Goal: Task Accomplishment & Management: Use online tool/utility

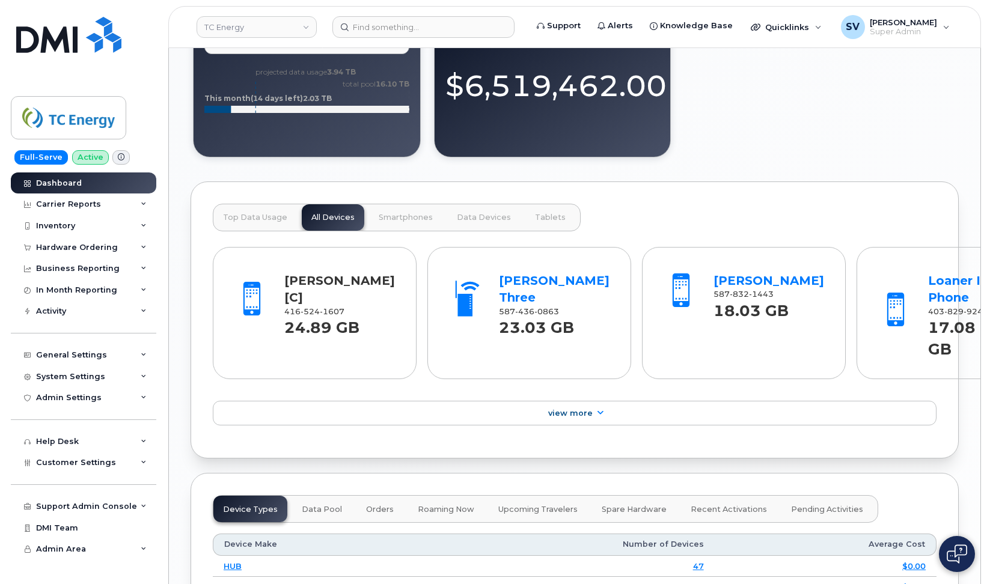
scroll to position [1043, 0]
click at [300, 287] on div "[PERSON_NAME] [C]" at bounding box center [339, 289] width 111 height 34
click at [305, 274] on link "[PERSON_NAME] [C]" at bounding box center [339, 289] width 111 height 32
click at [306, 277] on link "[PERSON_NAME] [C]" at bounding box center [339, 289] width 111 height 32
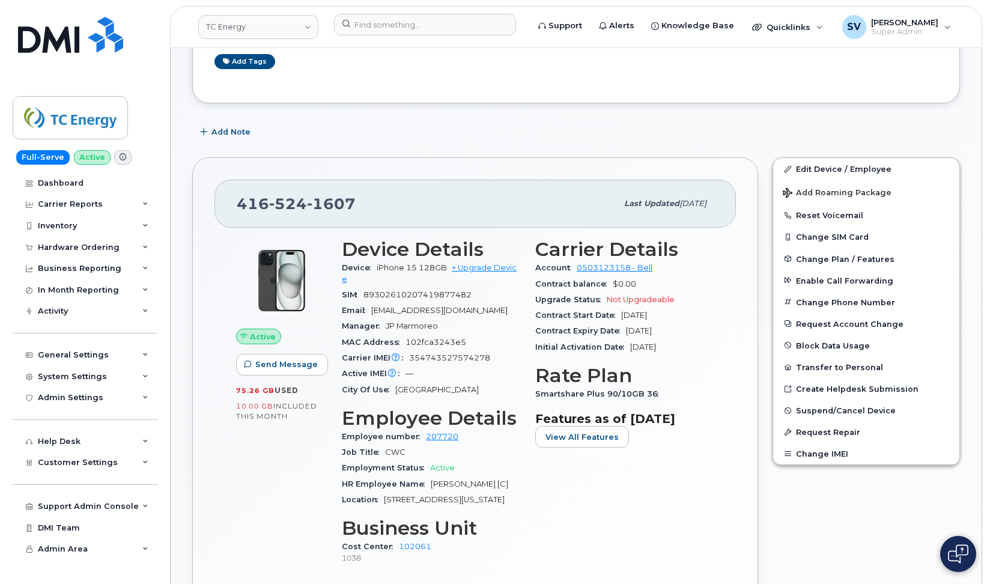
scroll to position [135, 0]
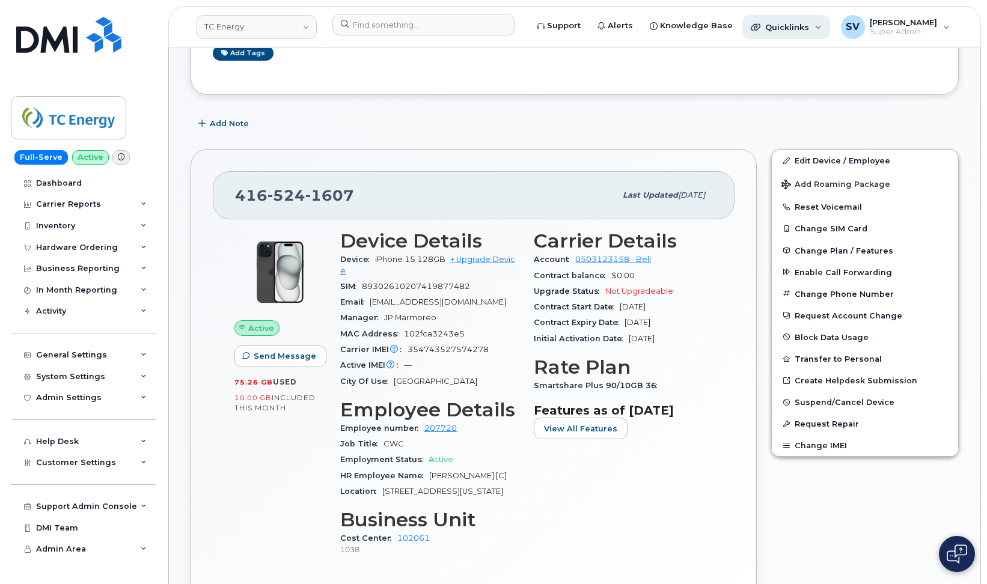
click at [794, 34] on div "Quicklinks" at bounding box center [786, 27] width 88 height 24
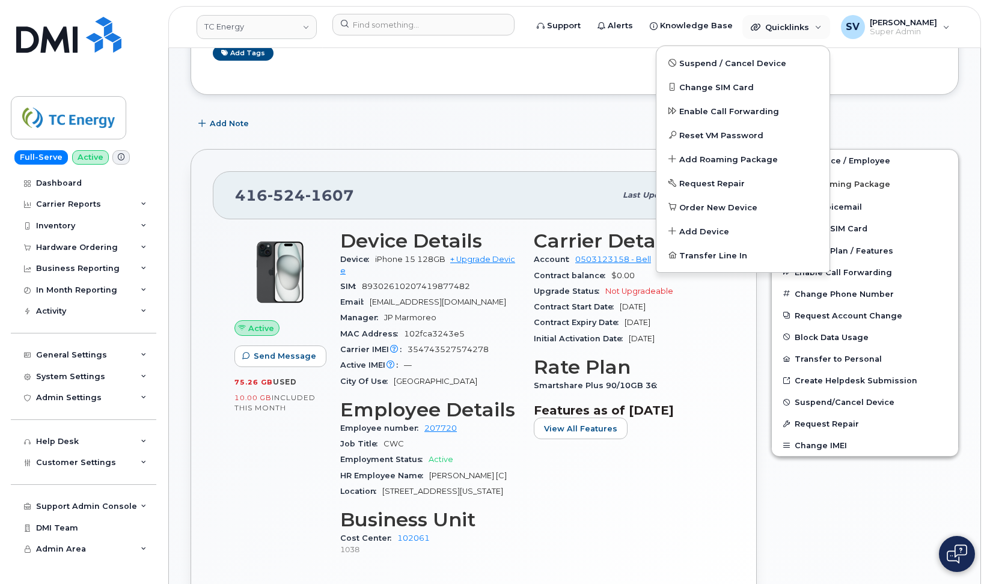
click at [947, 121] on div "Add Note" at bounding box center [574, 124] width 768 height 22
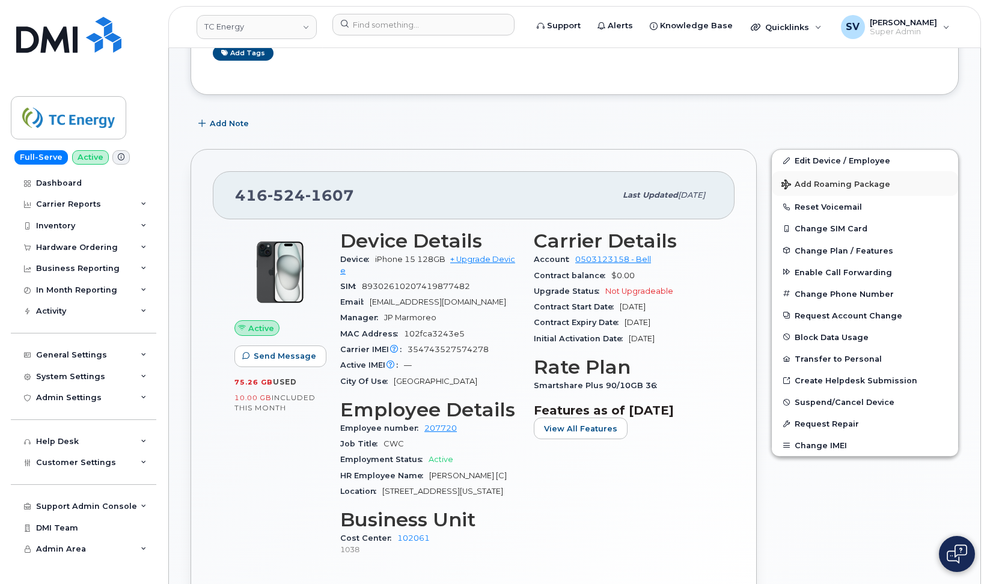
click at [812, 186] on span "Add Roaming Package" at bounding box center [835, 185] width 109 height 11
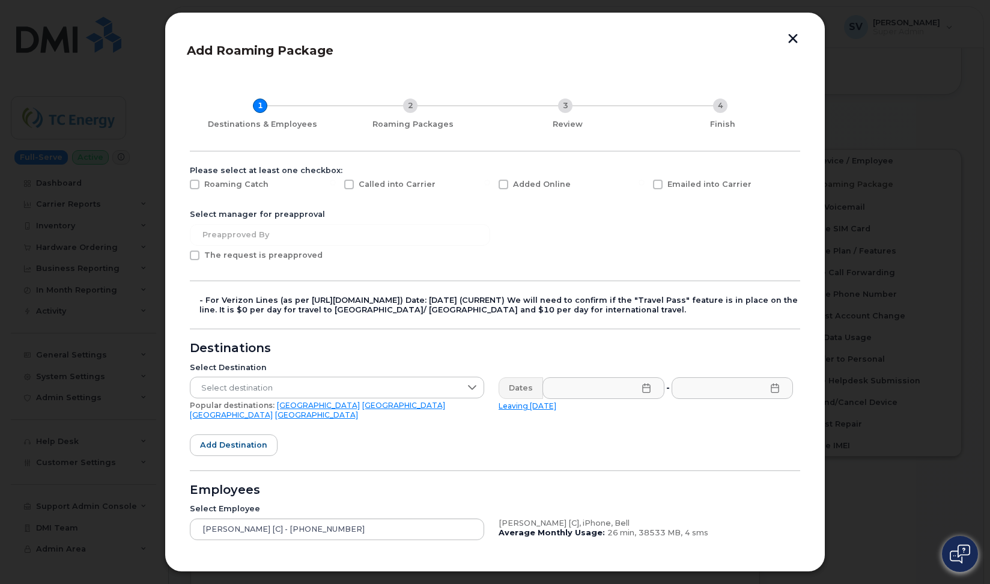
scroll to position [0, 0]
click at [796, 41] on button "button" at bounding box center [793, 40] width 18 height 13
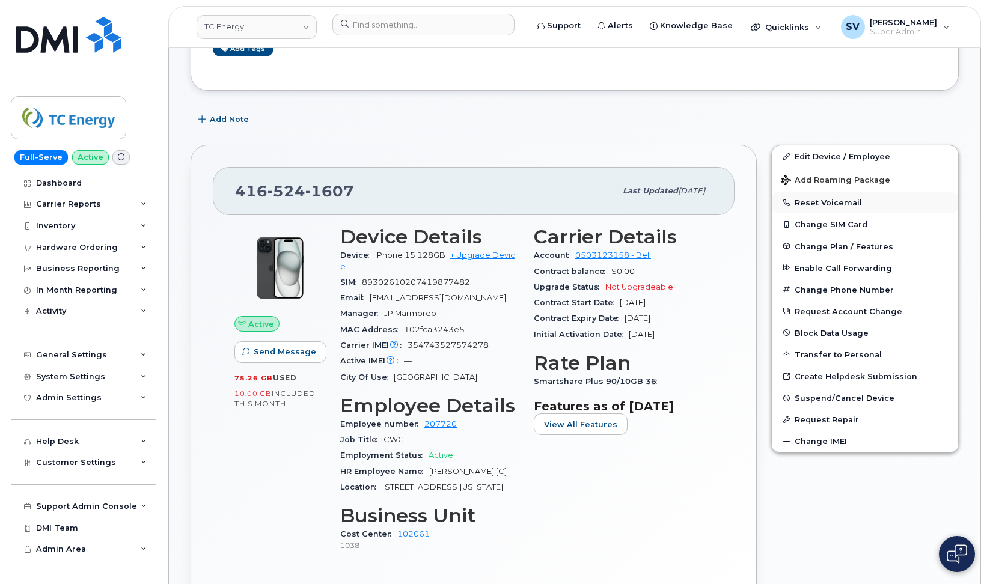
click at [806, 205] on button "Reset Voicemail" at bounding box center [865, 203] width 186 height 22
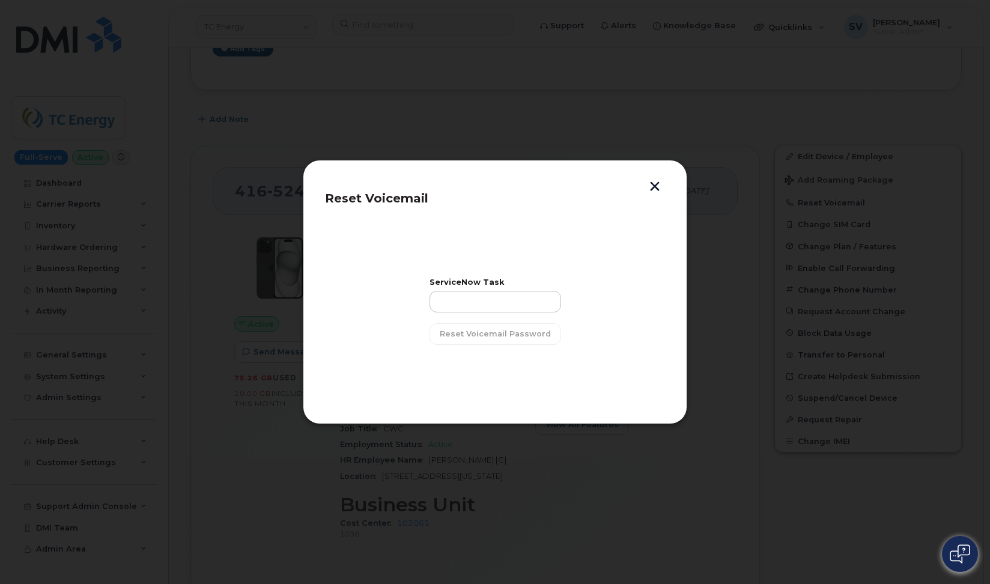
click at [653, 181] on div "Reset Voicemail ServiceNow Task Reset Voicemail Password" at bounding box center [495, 292] width 385 height 264
click at [656, 187] on button "button" at bounding box center [655, 187] width 18 height 13
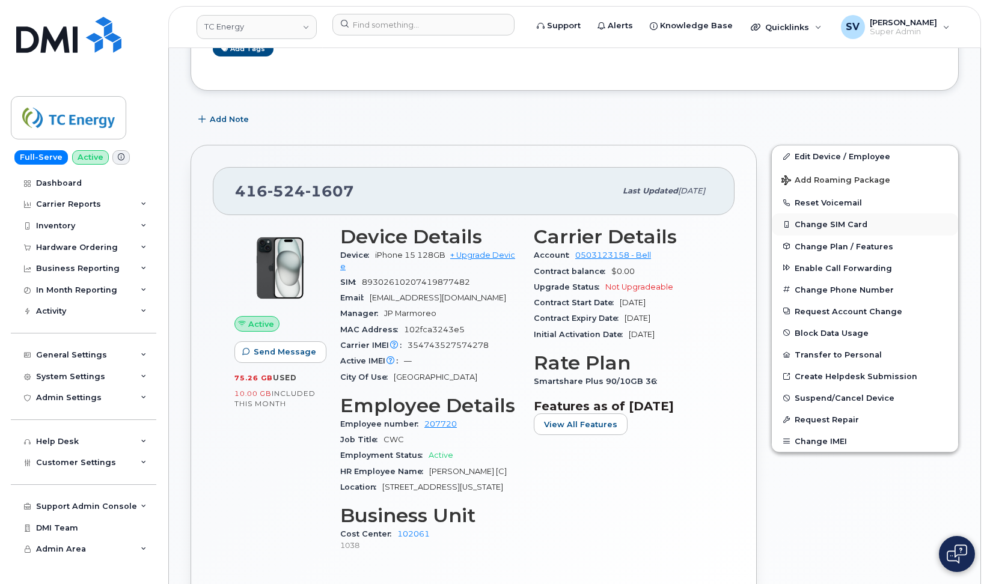
click at [831, 222] on button "Change SIM Card" at bounding box center [865, 224] width 186 height 22
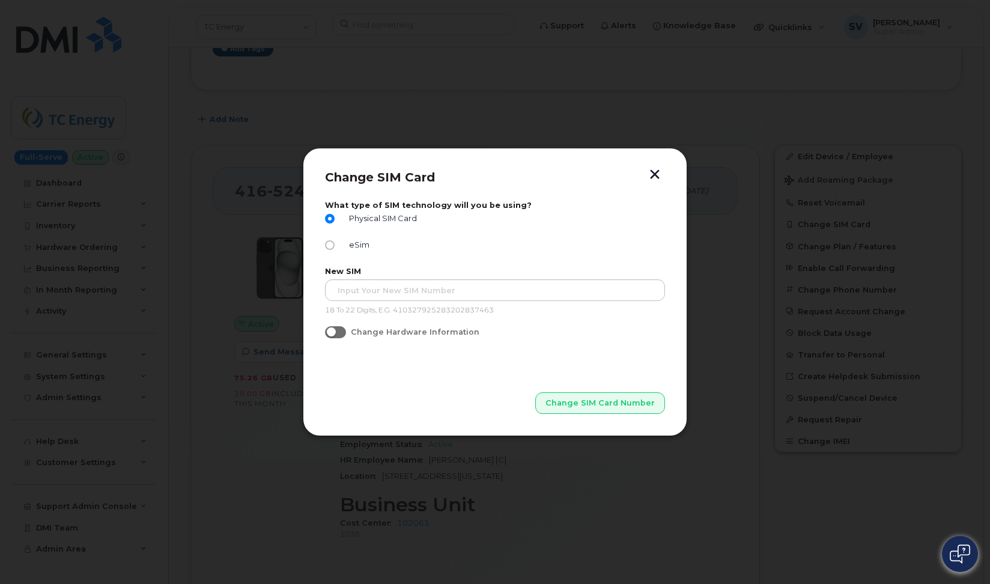
click at [657, 175] on button "button" at bounding box center [655, 175] width 18 height 13
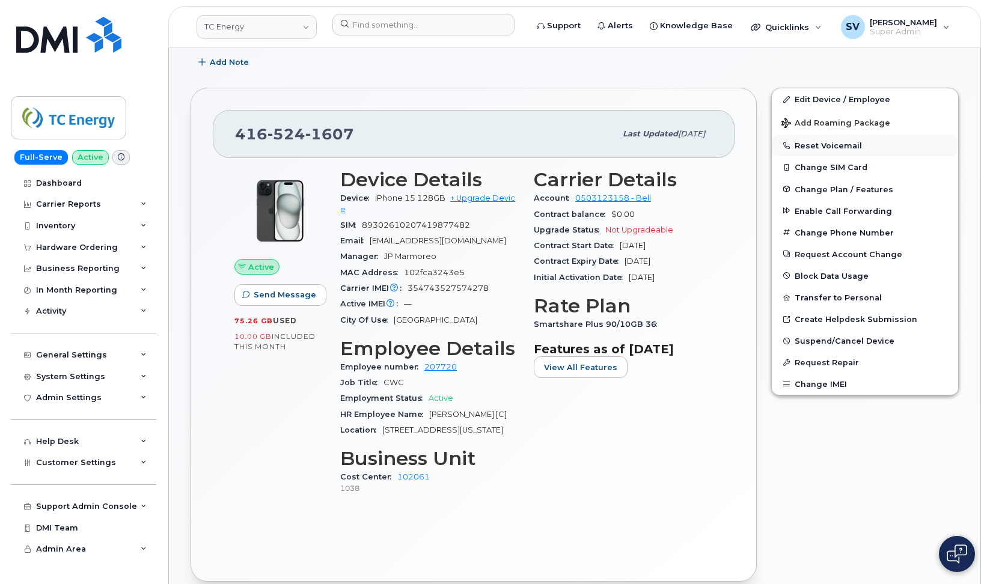
scroll to position [196, 0]
click at [864, 184] on span "Change Plan / Features" at bounding box center [843, 188] width 99 height 9
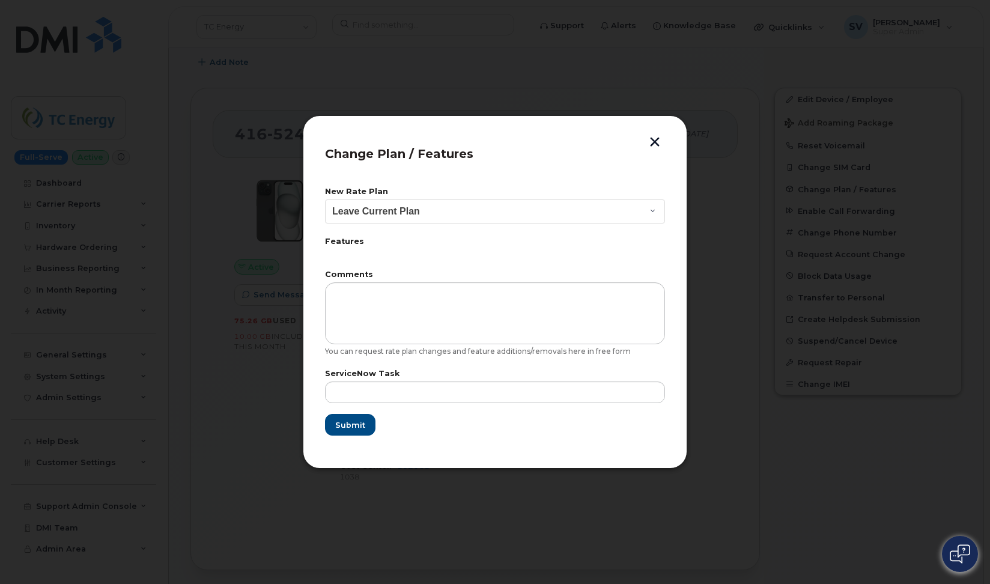
click at [651, 139] on button "button" at bounding box center [655, 143] width 18 height 13
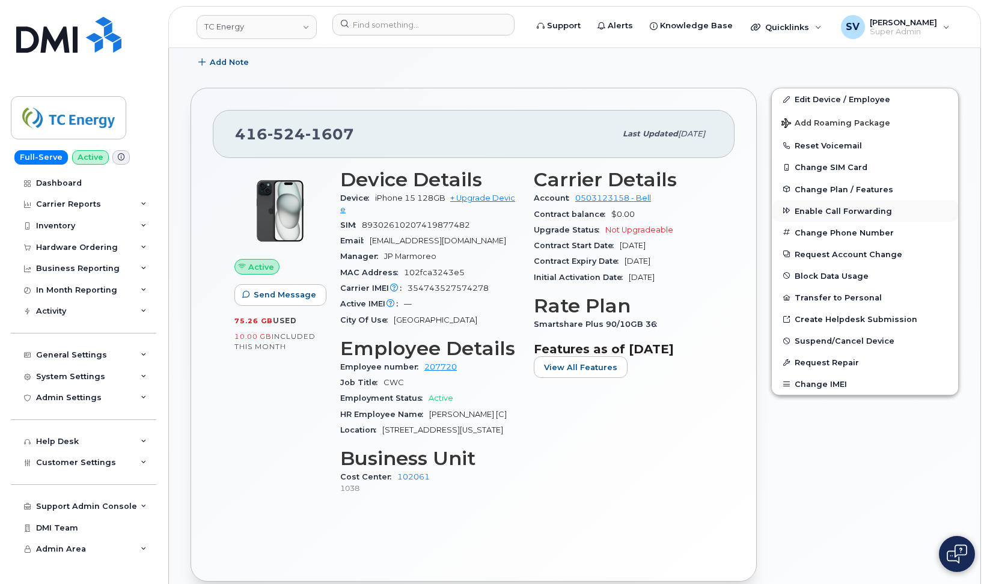
click at [855, 213] on span "Enable Call Forwarding" at bounding box center [842, 210] width 97 height 9
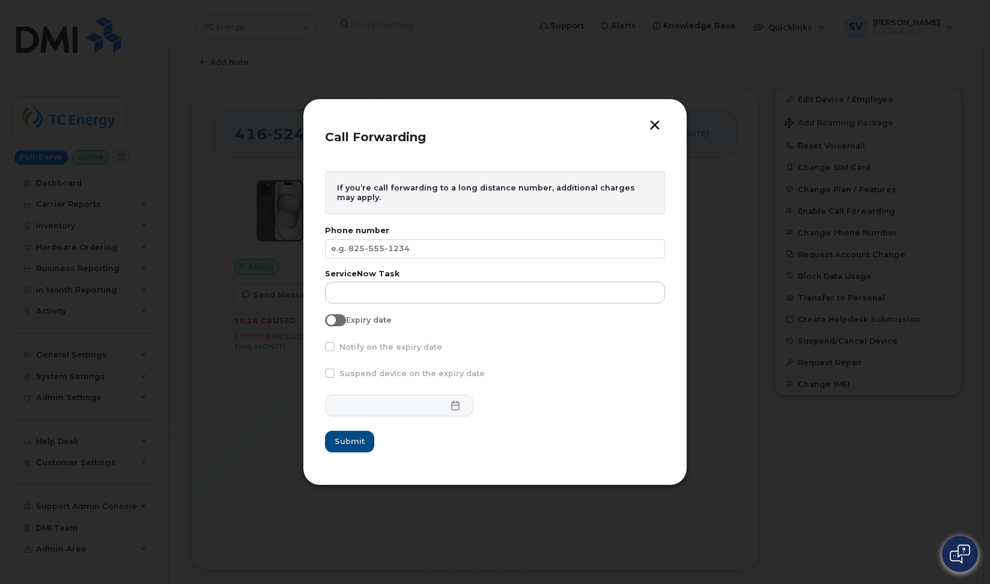
click at [656, 123] on button "button" at bounding box center [655, 126] width 18 height 13
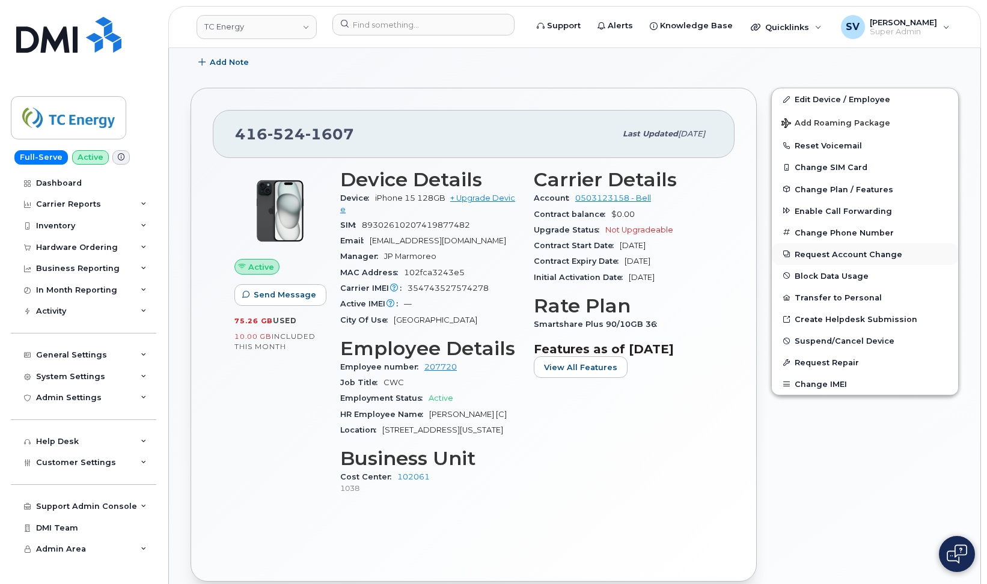
click at [868, 254] on button "Request Account Change" at bounding box center [865, 254] width 186 height 22
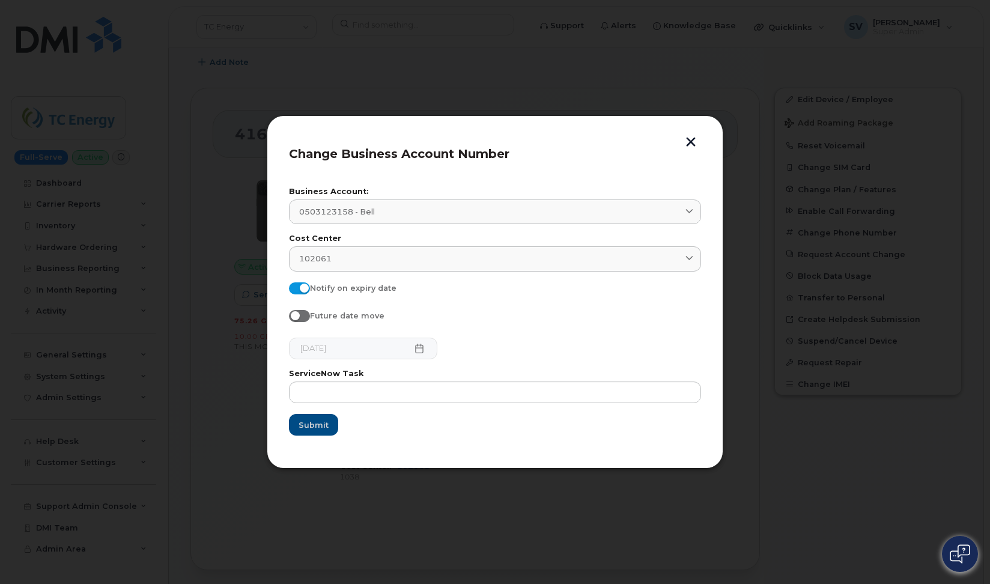
click at [696, 141] on button "button" at bounding box center [691, 143] width 18 height 13
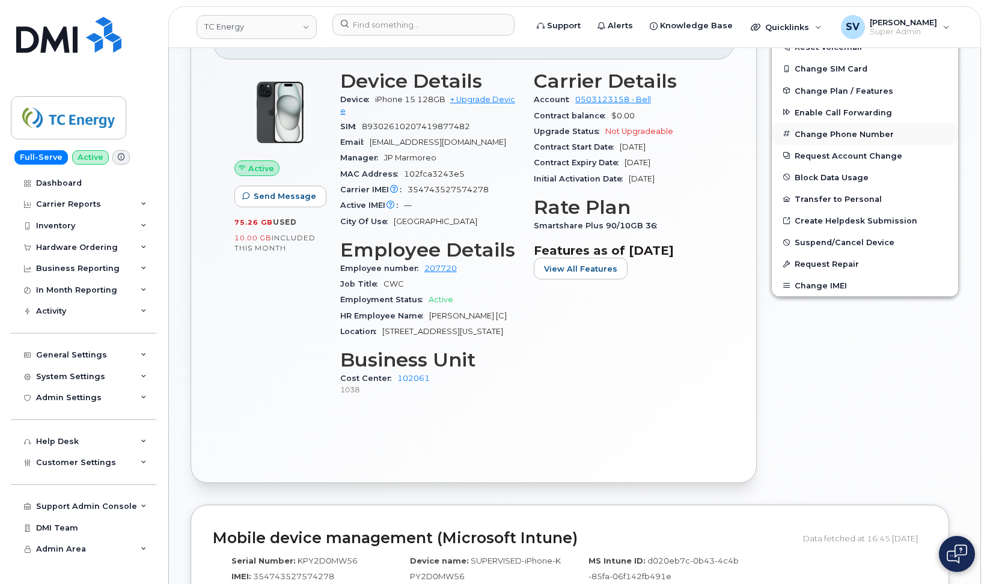
scroll to position [294, 0]
click at [855, 166] on button "Block Data Usage" at bounding box center [865, 177] width 186 height 22
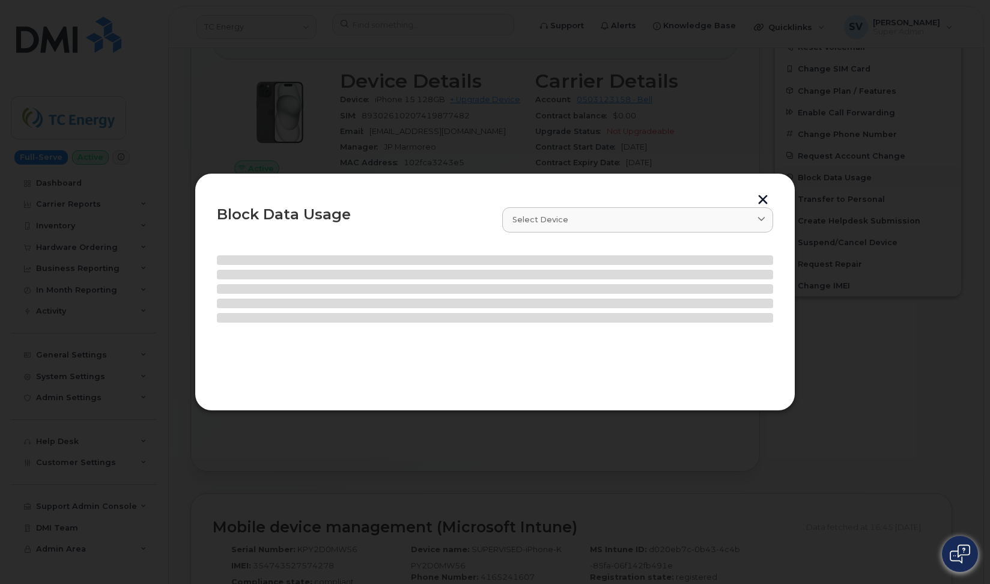
select select
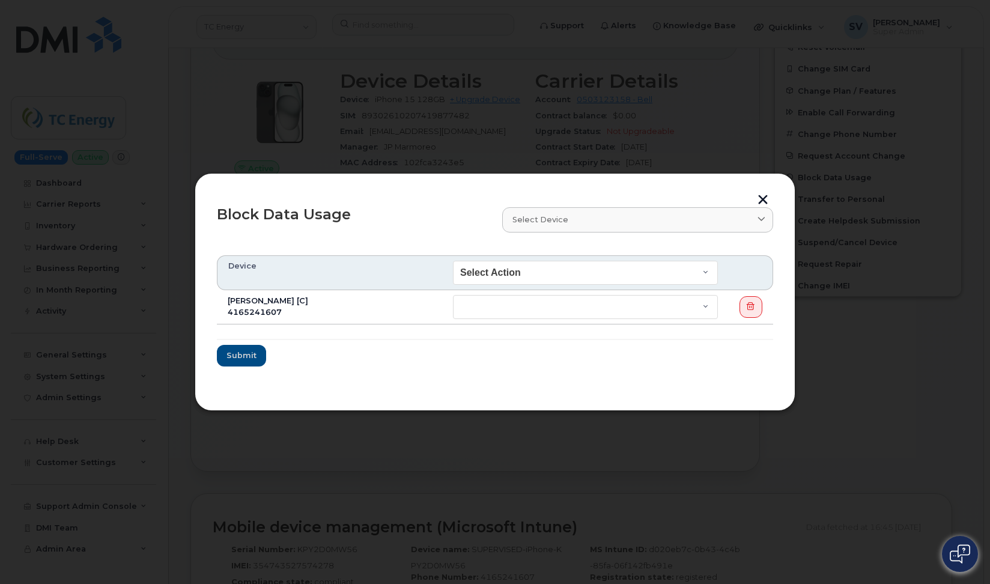
click at [763, 200] on button "button" at bounding box center [763, 201] width 18 height 13
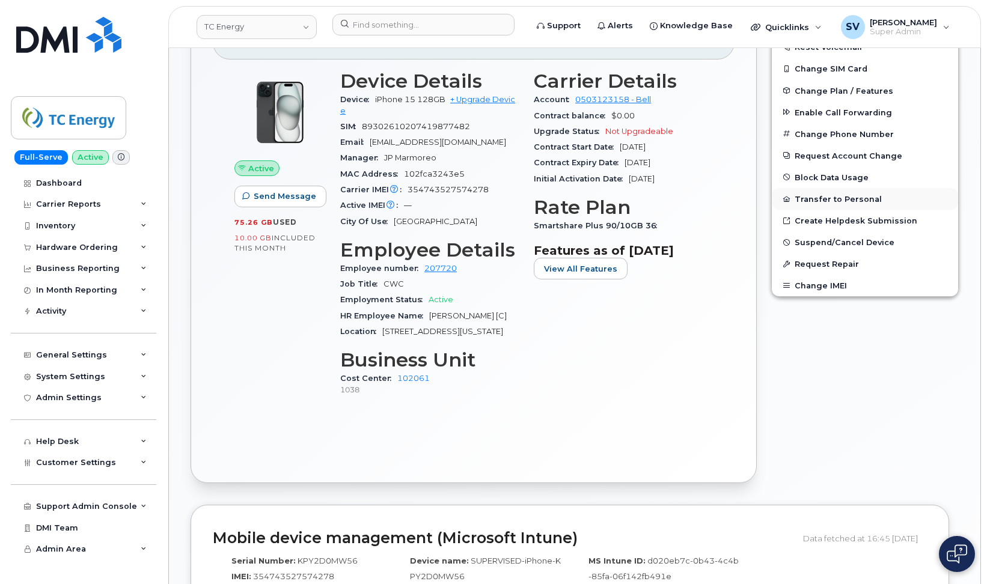
click at [838, 197] on button "Transfer to Personal" at bounding box center [865, 199] width 186 height 22
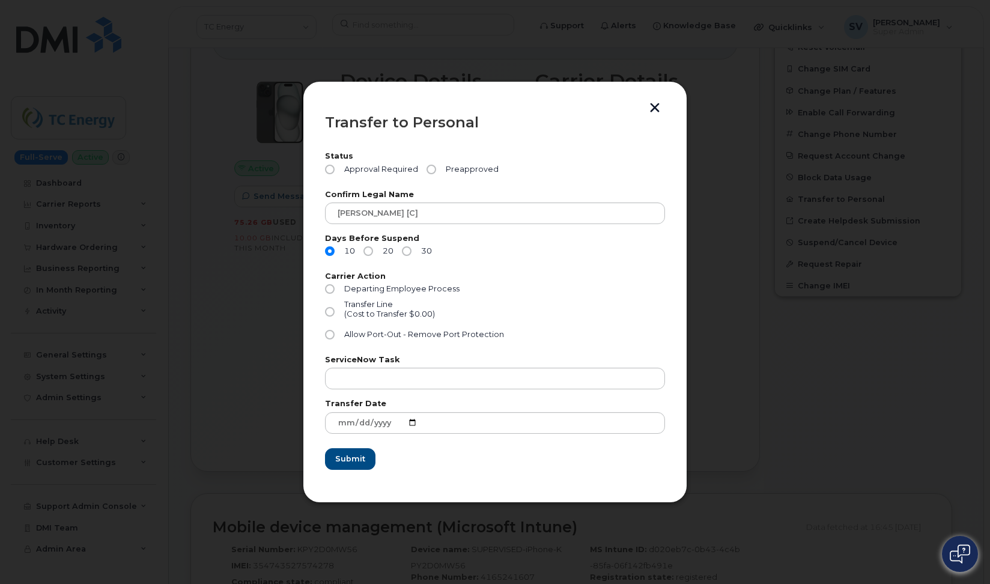
click at [656, 109] on button "button" at bounding box center [655, 109] width 18 height 13
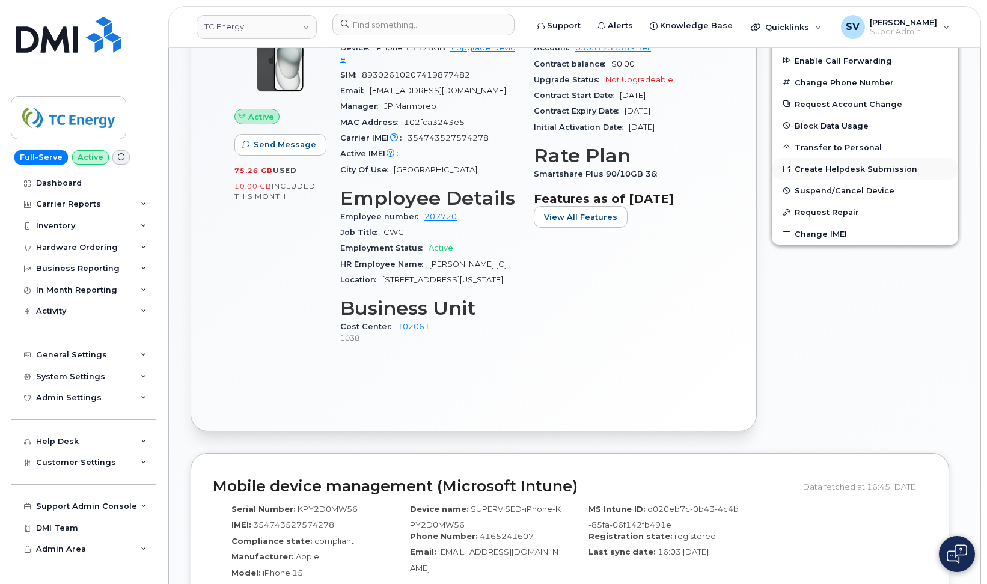
scroll to position [347, 0]
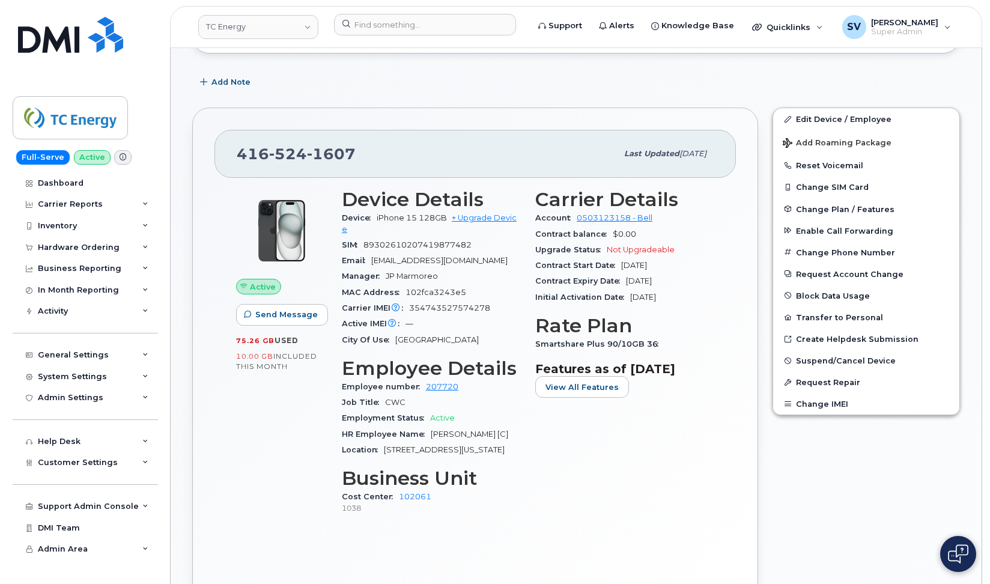
scroll to position [177, 0]
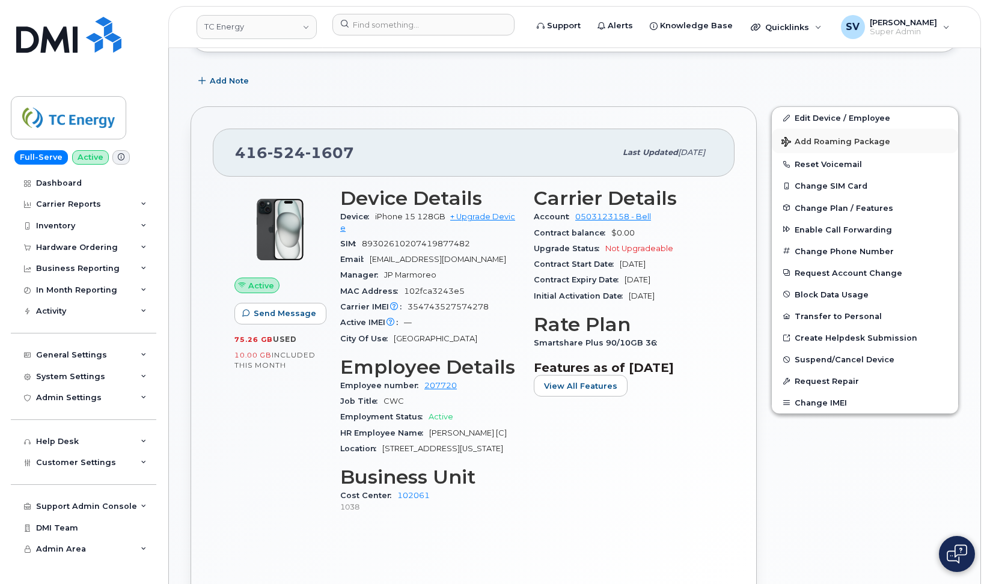
click at [800, 137] on span "Add Roaming Package" at bounding box center [835, 142] width 109 height 11
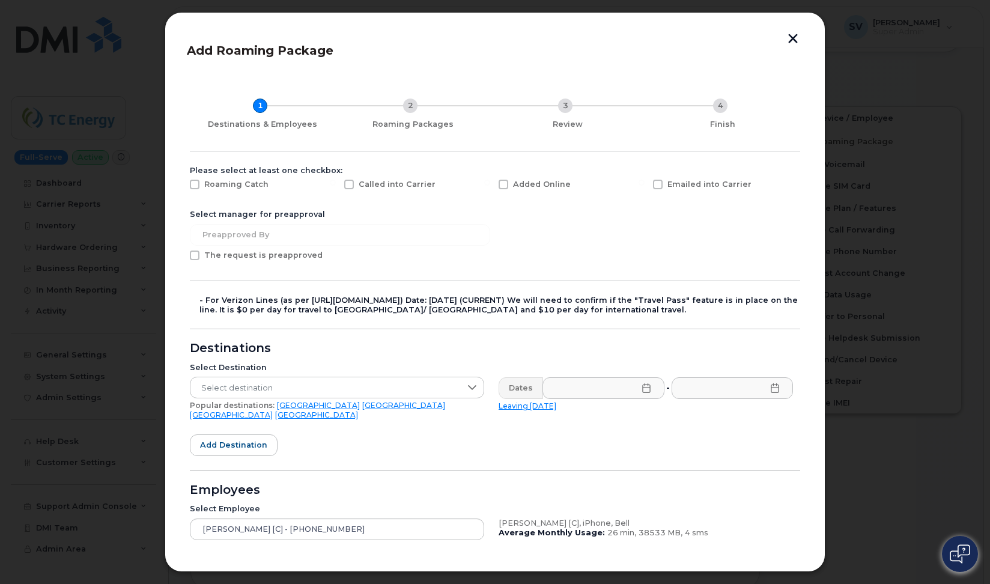
scroll to position [0, 0]
click at [765, 188] on div "Emailed into Carrier" at bounding box center [723, 187] width 154 height 30
drag, startPoint x: 761, startPoint y: 186, endPoint x: 440, endPoint y: 168, distance: 320.8
click at [440, 168] on form "Please select at least one checkbox: Roaming Catch Called into Carrier Added On…" at bounding box center [495, 438] width 611 height 545
